Goal: Check status: Check status

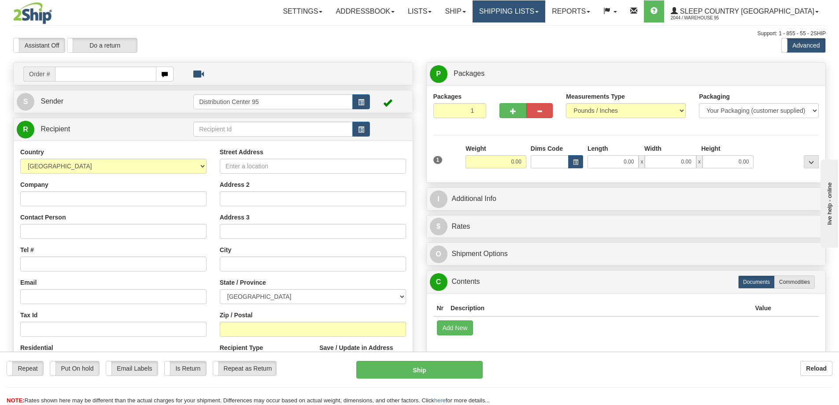
click at [462, 8] on link "Shipping lists" at bounding box center [509, 11] width 73 height 22
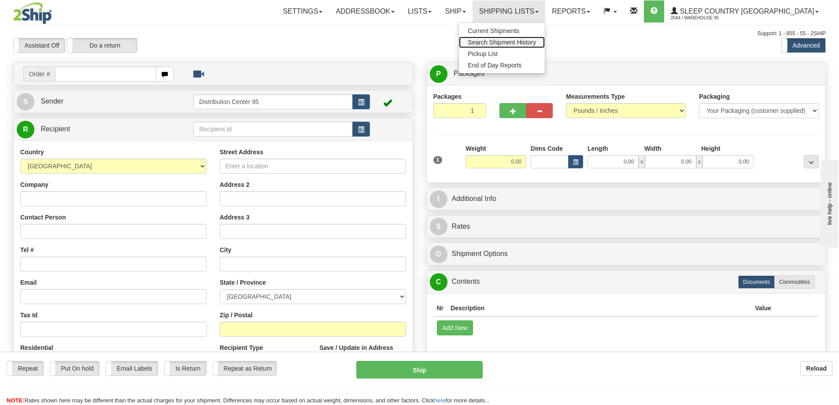
click at [462, 43] on span "Search Shipment History" at bounding box center [502, 42] width 68 height 7
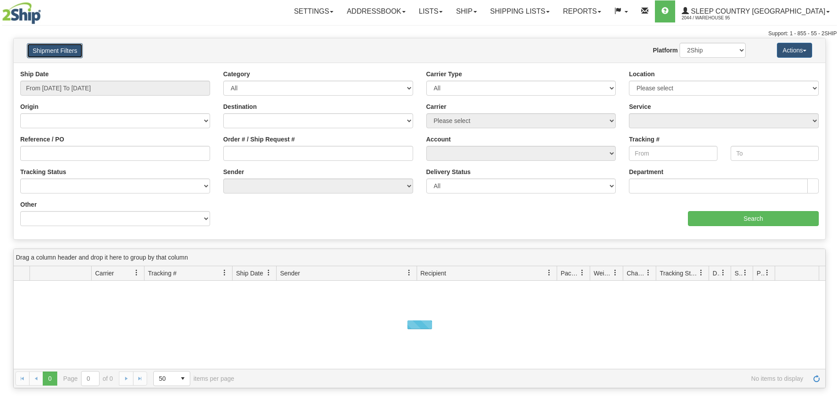
click at [50, 45] on button "Shipment Filters" at bounding box center [55, 50] width 56 height 15
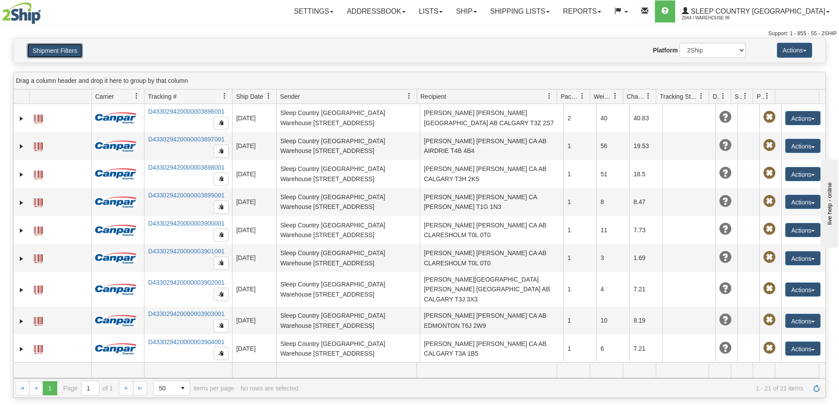
click at [50, 45] on button "Shipment Filters" at bounding box center [55, 50] width 56 height 15
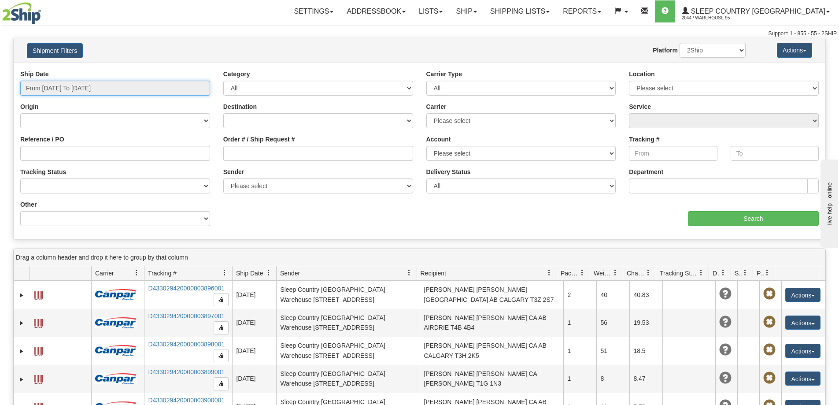
click at [103, 90] on input "From 09/14/2025 To 09/15/2025" at bounding box center [115, 88] width 190 height 15
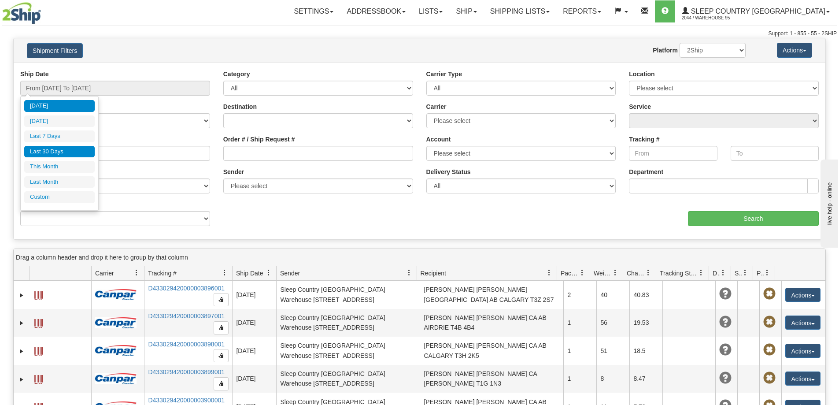
click at [54, 149] on li "Last 30 Days" at bounding box center [59, 152] width 71 height 12
type input "From [DATE] To [DATE]"
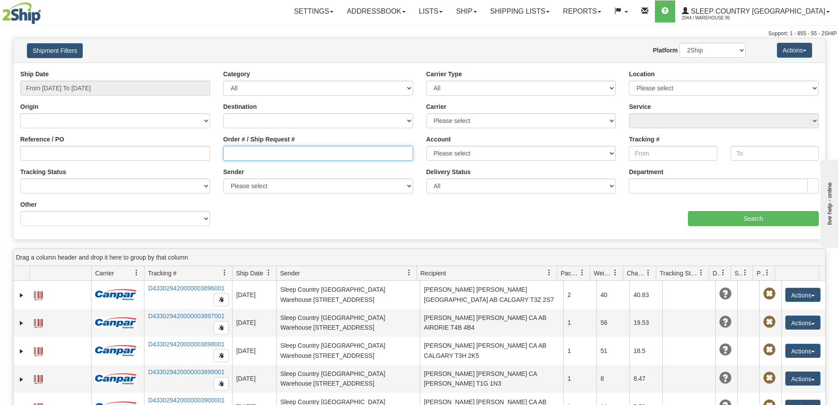
click at [285, 149] on input "Order # / Ship Request #" at bounding box center [318, 153] width 190 height 15
paste input "9000I058436"
type input "9000I058436"
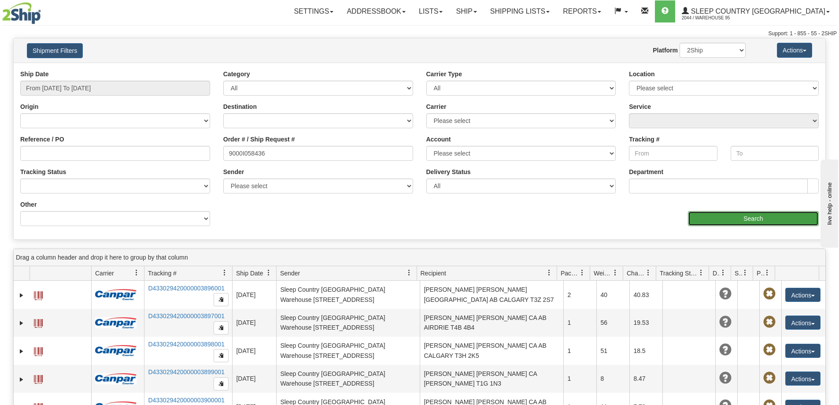
click at [742, 222] on input "Search" at bounding box center [753, 218] width 131 height 15
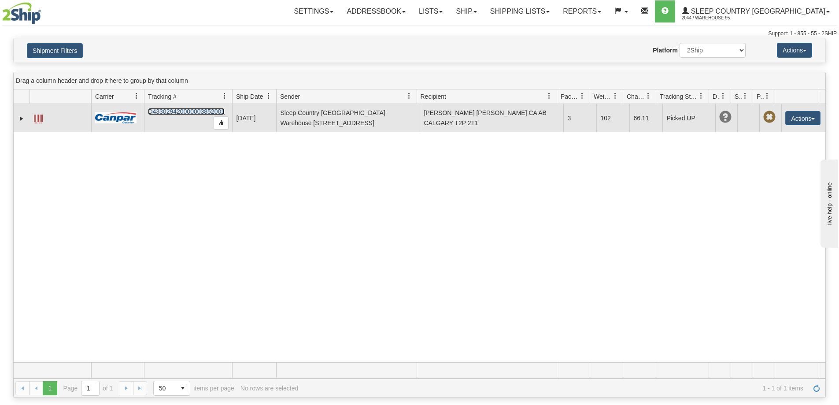
click at [207, 109] on link "D433029420000003852001" at bounding box center [186, 111] width 77 height 7
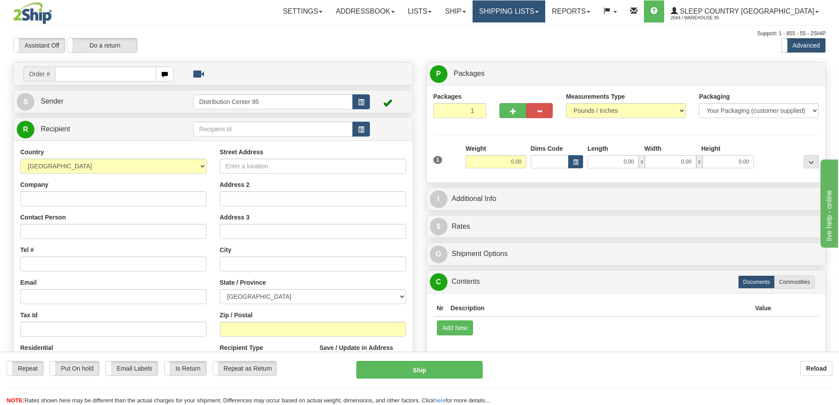
click at [462, 12] on link "Shipping lists" at bounding box center [509, 11] width 73 height 22
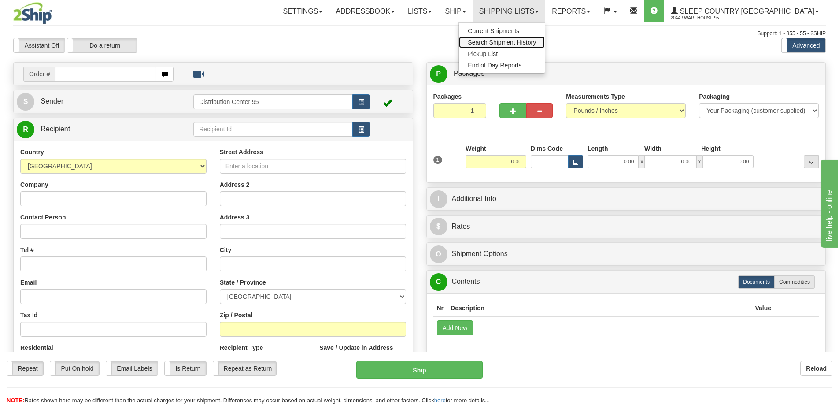
click at [462, 43] on span "Search Shipment History" at bounding box center [502, 42] width 68 height 7
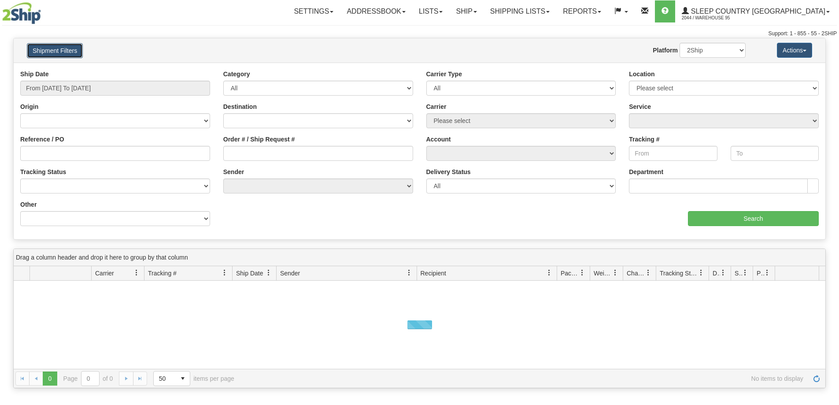
click at [50, 52] on button "Shipment Filters" at bounding box center [55, 50] width 56 height 15
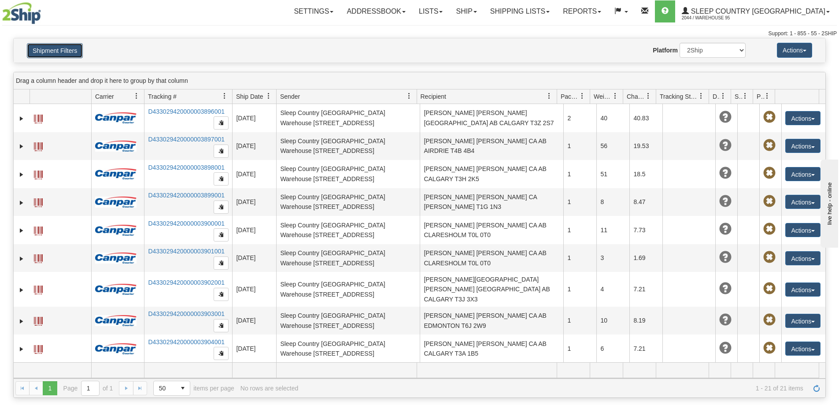
click at [50, 52] on button "Shipment Filters" at bounding box center [55, 50] width 56 height 15
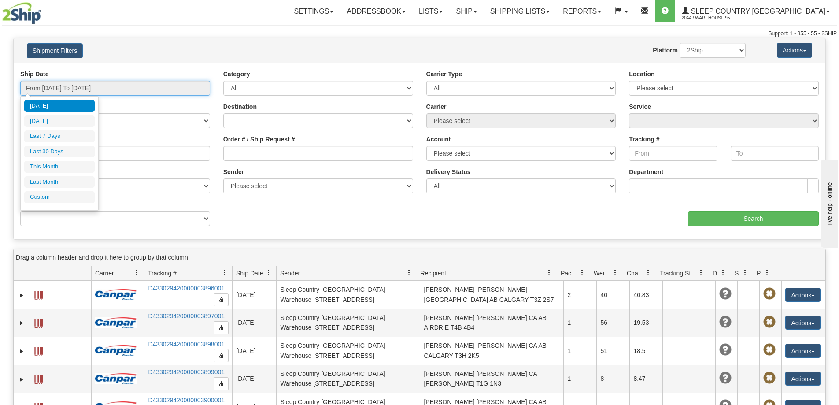
click at [56, 90] on input "From [DATE] To [DATE]" at bounding box center [115, 88] width 190 height 15
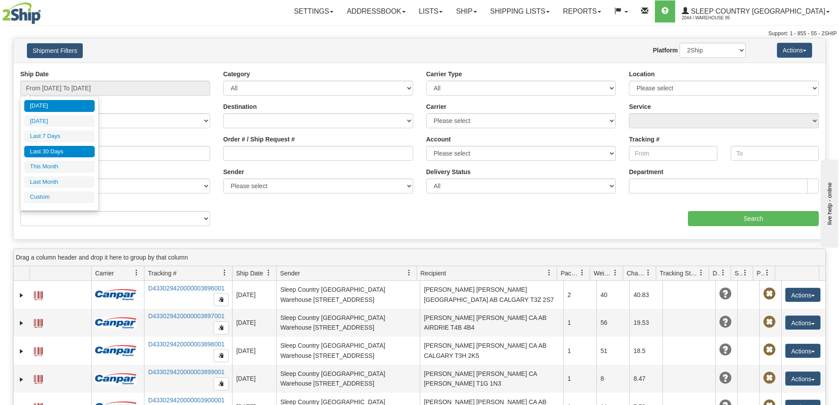
click at [57, 152] on li "Last 30 Days" at bounding box center [59, 152] width 71 height 12
type input "From [DATE] To [DATE]"
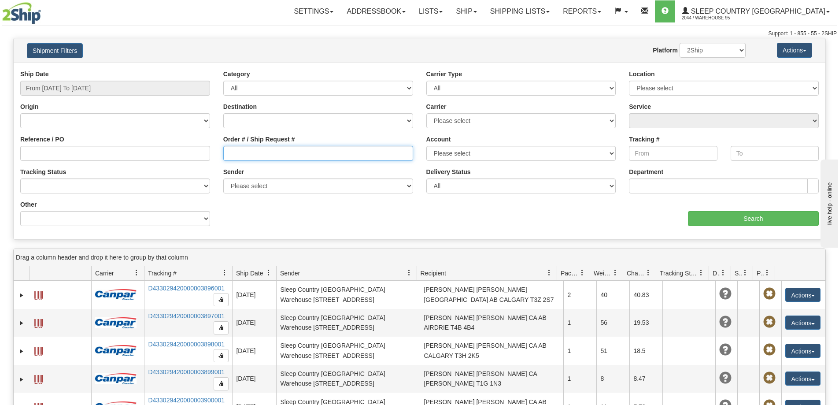
click at [287, 151] on input "Order # / Ship Request #" at bounding box center [318, 153] width 190 height 15
paste input "9000I030575"
type input "9000I030575"
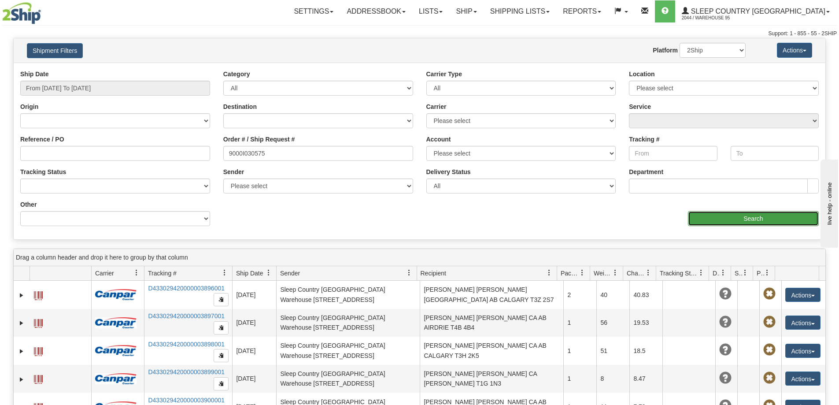
click at [738, 219] on input "Search" at bounding box center [753, 218] width 131 height 15
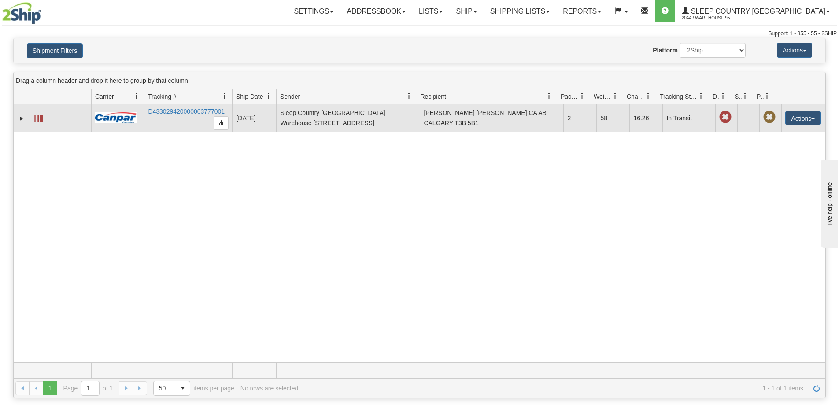
click at [74, 119] on td at bounding box center [61, 118] width 62 height 28
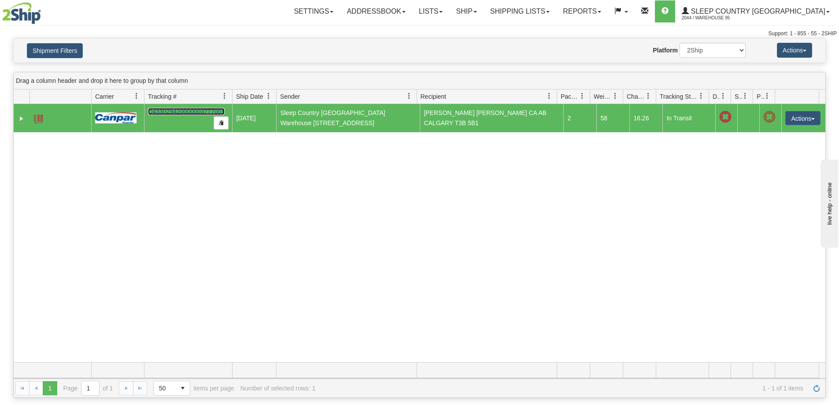
click at [193, 110] on link "D433029420000003777001" at bounding box center [186, 111] width 77 height 7
click at [515, 214] on div "31524768 2044 D433029420000003777001 [DATE] [DATE] 11:22:18 AM Sleep Country [G…" at bounding box center [420, 233] width 812 height 258
click at [180, 109] on link "D433029420000003777001" at bounding box center [186, 111] width 77 height 7
